Goal: Task Accomplishment & Management: Complete application form

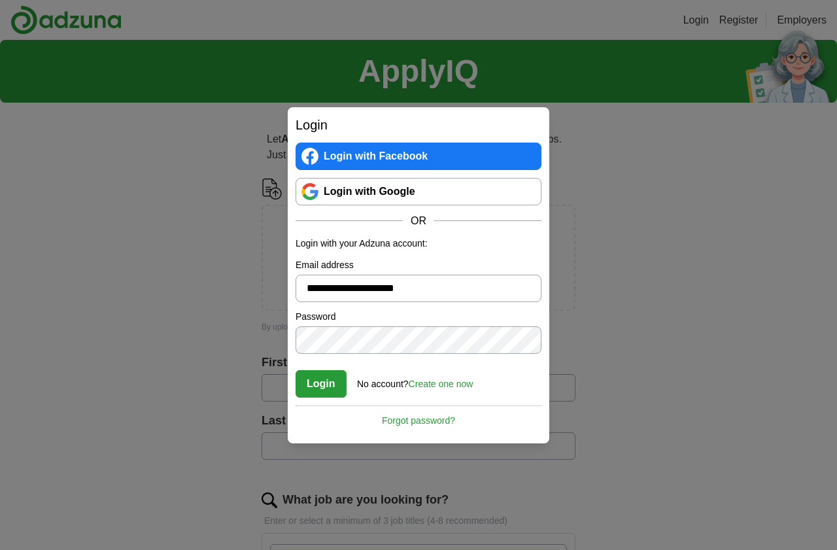
type input "**********"
click at [320, 383] on button "Login" at bounding box center [321, 383] width 51 height 27
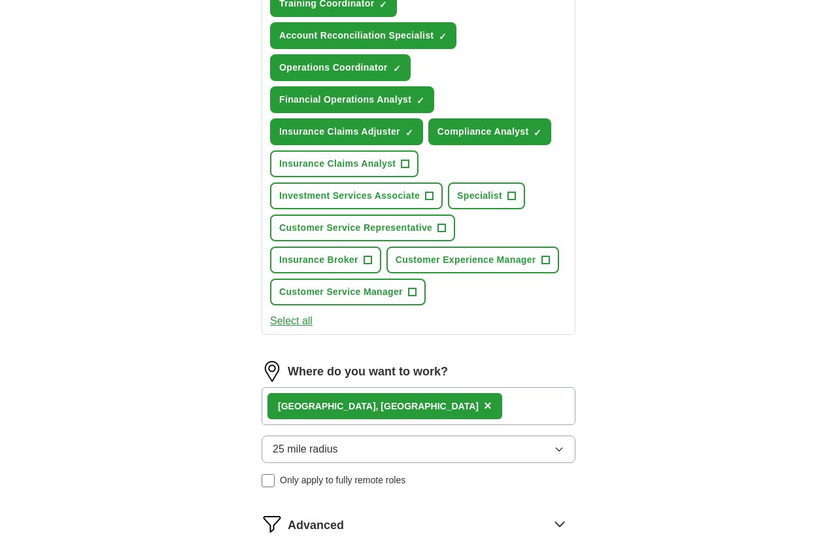
scroll to position [649, 0]
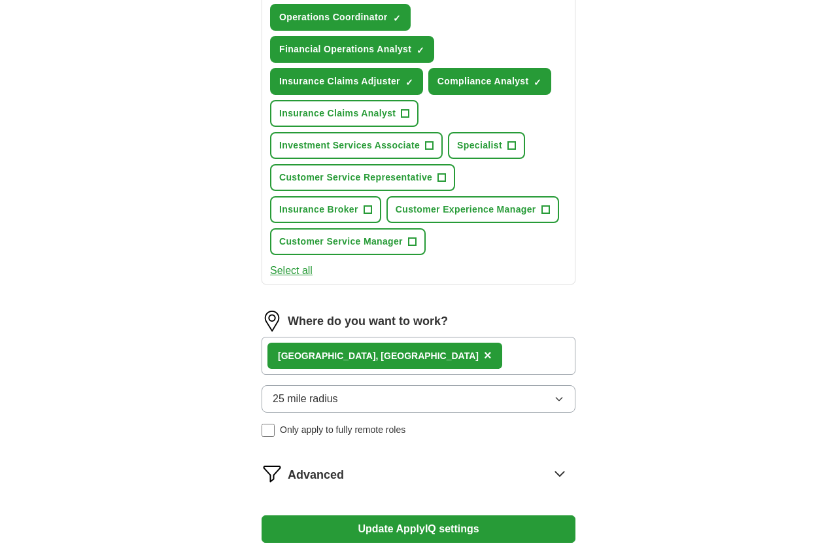
click at [406, 109] on span "+" at bounding box center [406, 114] width 8 height 10
click at [517, 132] on button "Specialist +" at bounding box center [486, 145] width 77 height 27
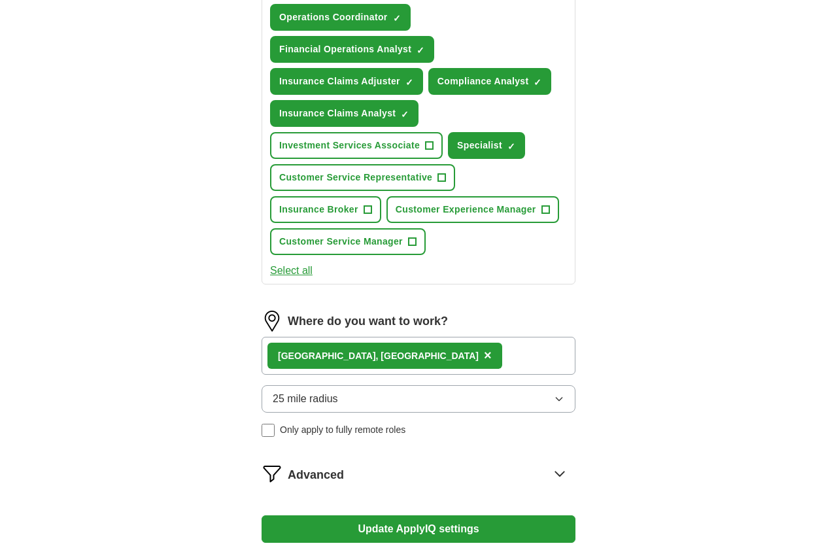
click at [434, 132] on button "Investment Services Associate +" at bounding box center [356, 145] width 173 height 27
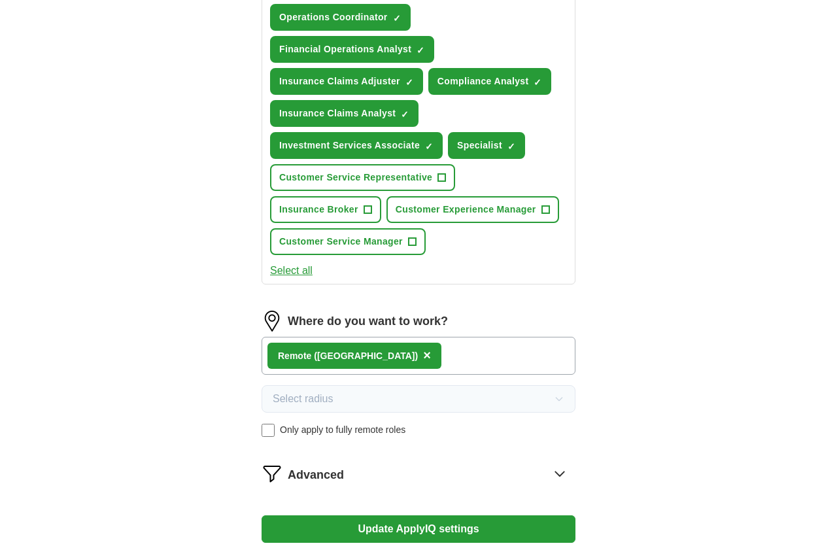
click at [443, 515] on button "Update ApplyIQ settings" at bounding box center [419, 528] width 314 height 27
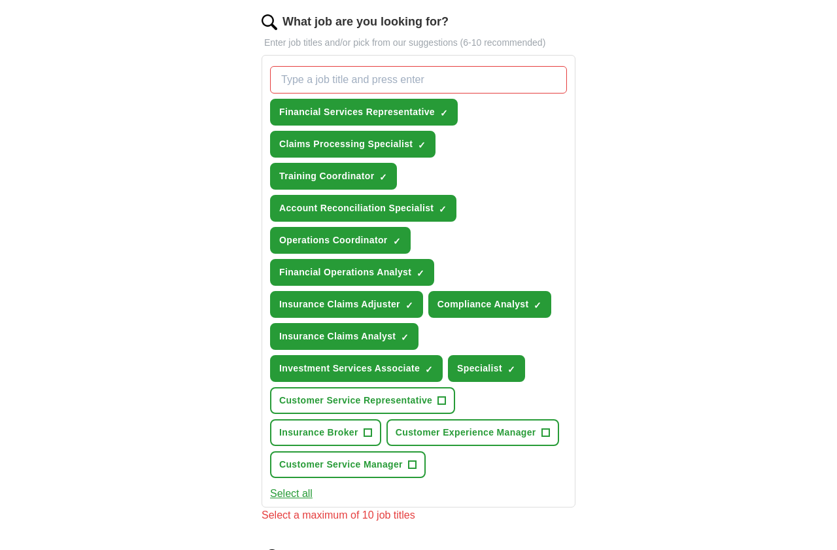
scroll to position [413, 0]
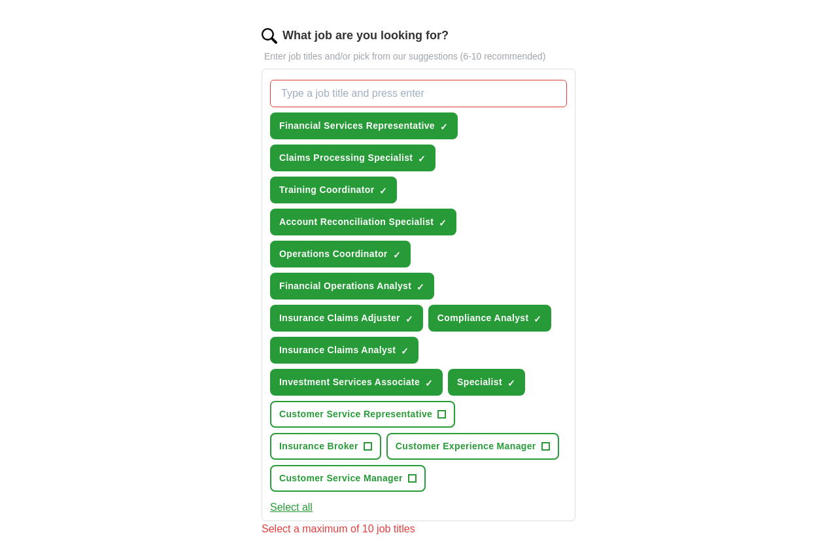
click at [0, 0] on span "×" at bounding box center [0, 0] width 0 height 0
click at [434, 369] on button "Investment Services Associate ✓ ×" at bounding box center [356, 382] width 173 height 27
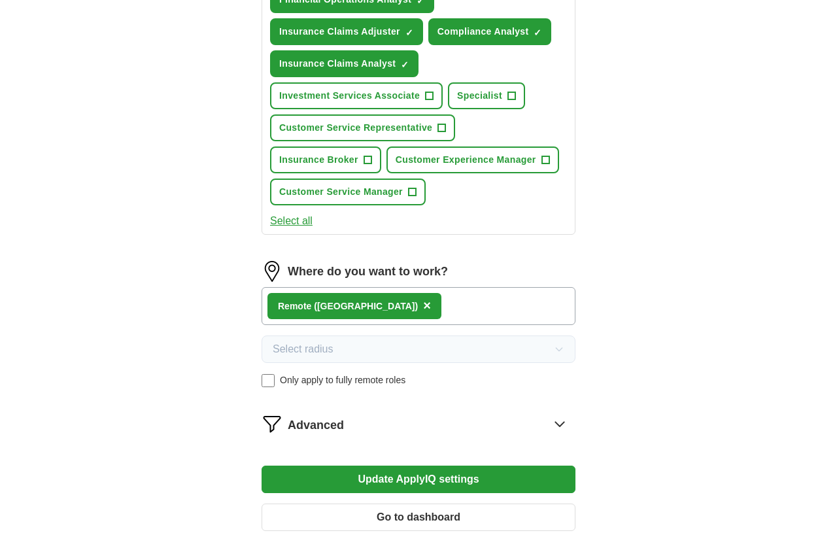
scroll to position [700, 0]
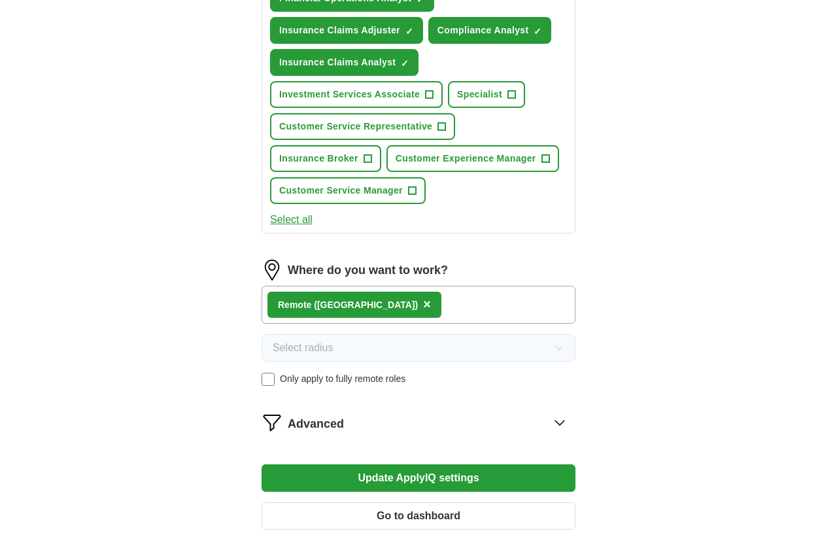
click at [456, 464] on button "Update ApplyIQ settings" at bounding box center [419, 477] width 314 height 27
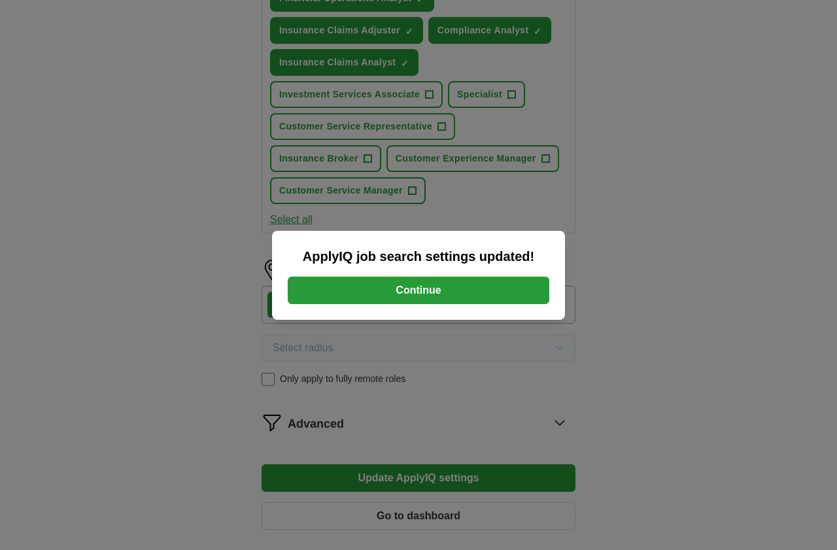
click at [445, 295] on button "Continue" at bounding box center [419, 290] width 262 height 27
